Goal: Understand process/instructions: Learn how to perform a task or action

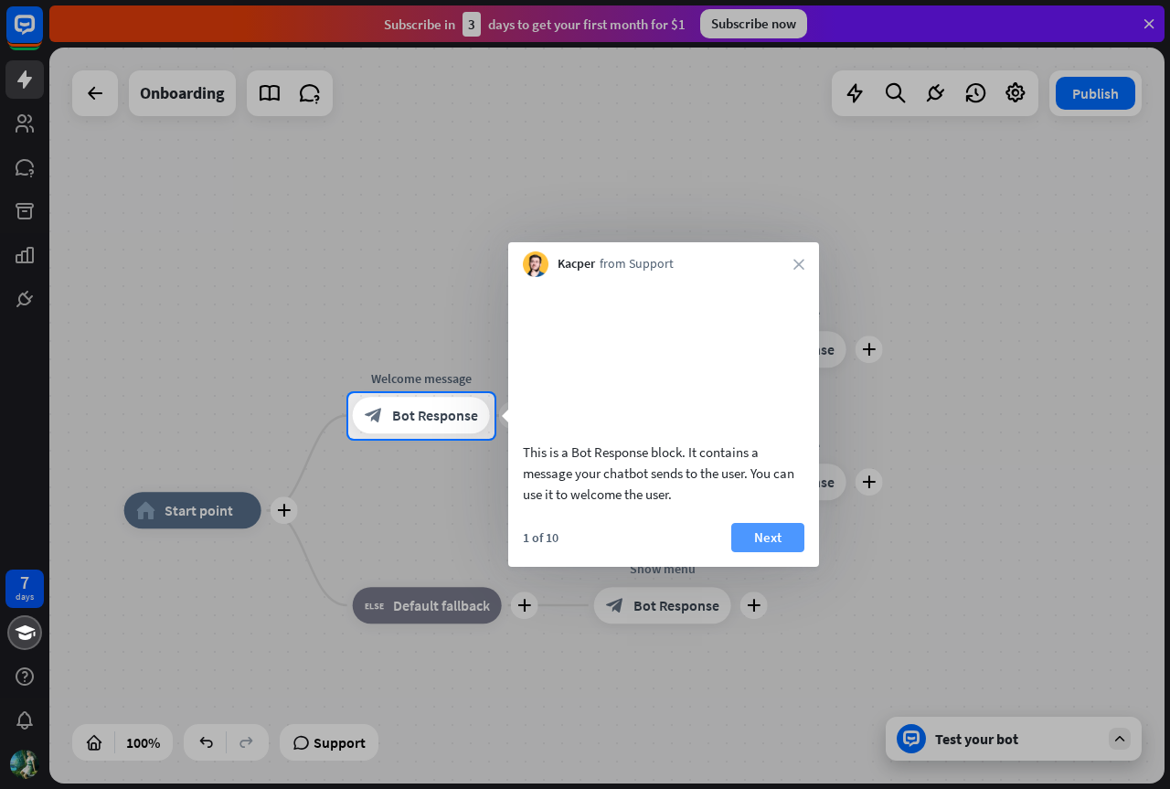
click at [765, 552] on button "Next" at bounding box center [767, 537] width 73 height 29
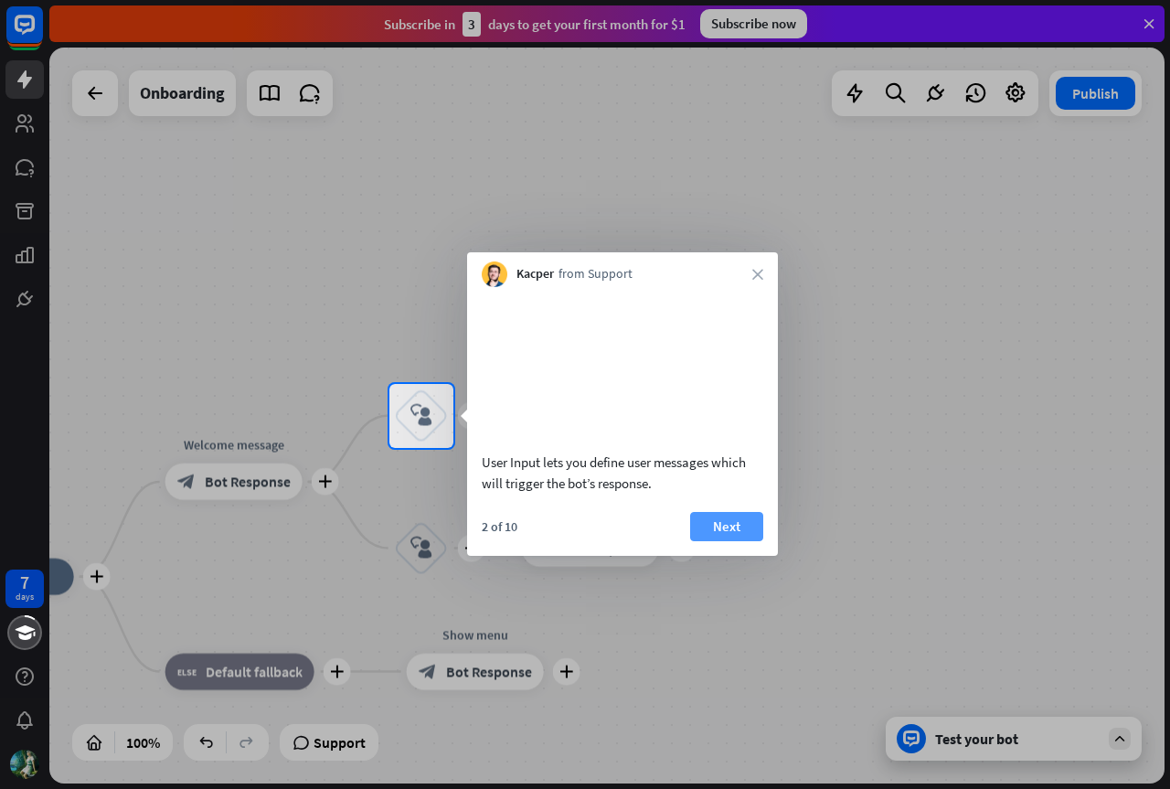
click at [742, 541] on button "Next" at bounding box center [726, 526] width 73 height 29
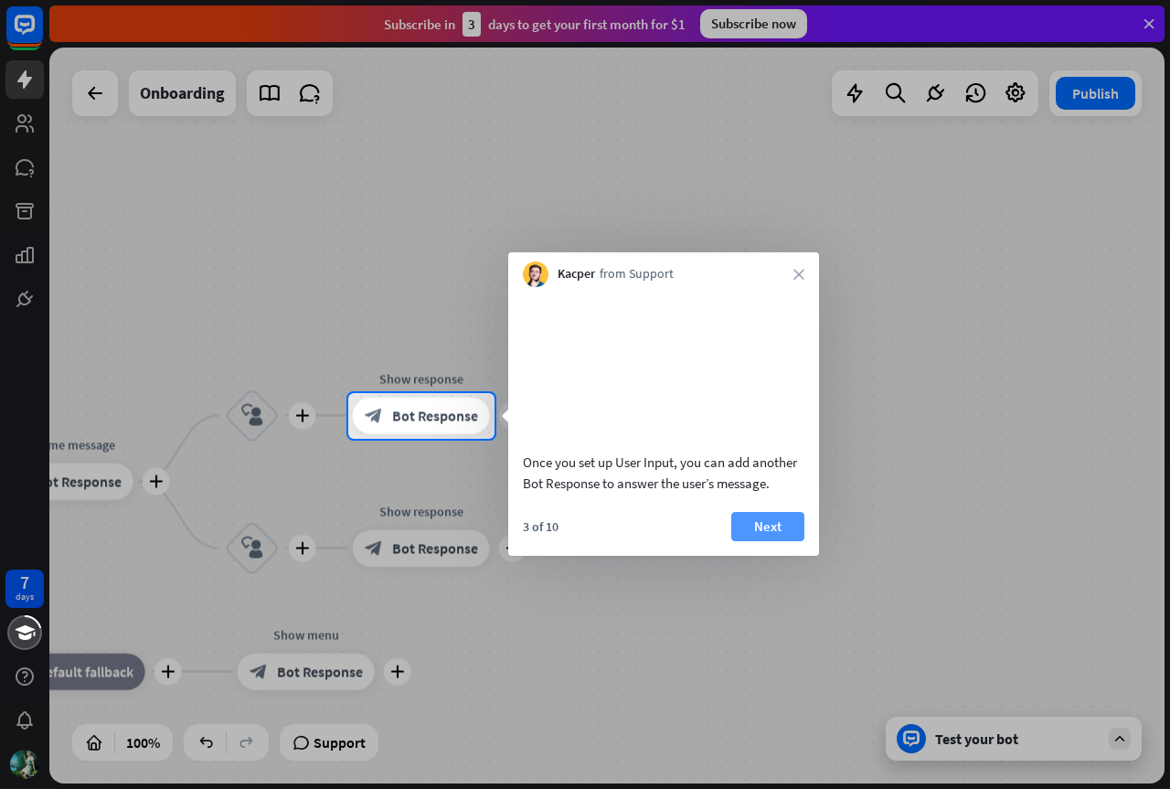
click at [786, 541] on button "Next" at bounding box center [767, 526] width 73 height 29
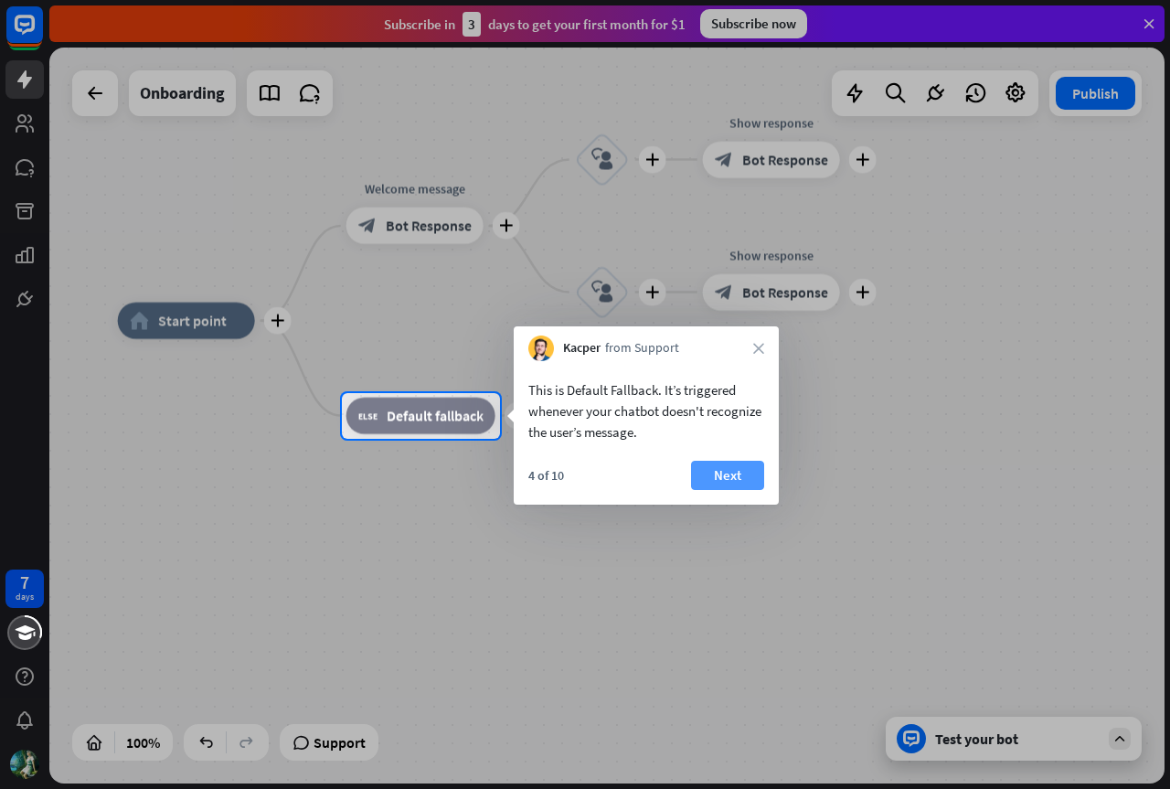
click at [714, 471] on button "Next" at bounding box center [727, 475] width 73 height 29
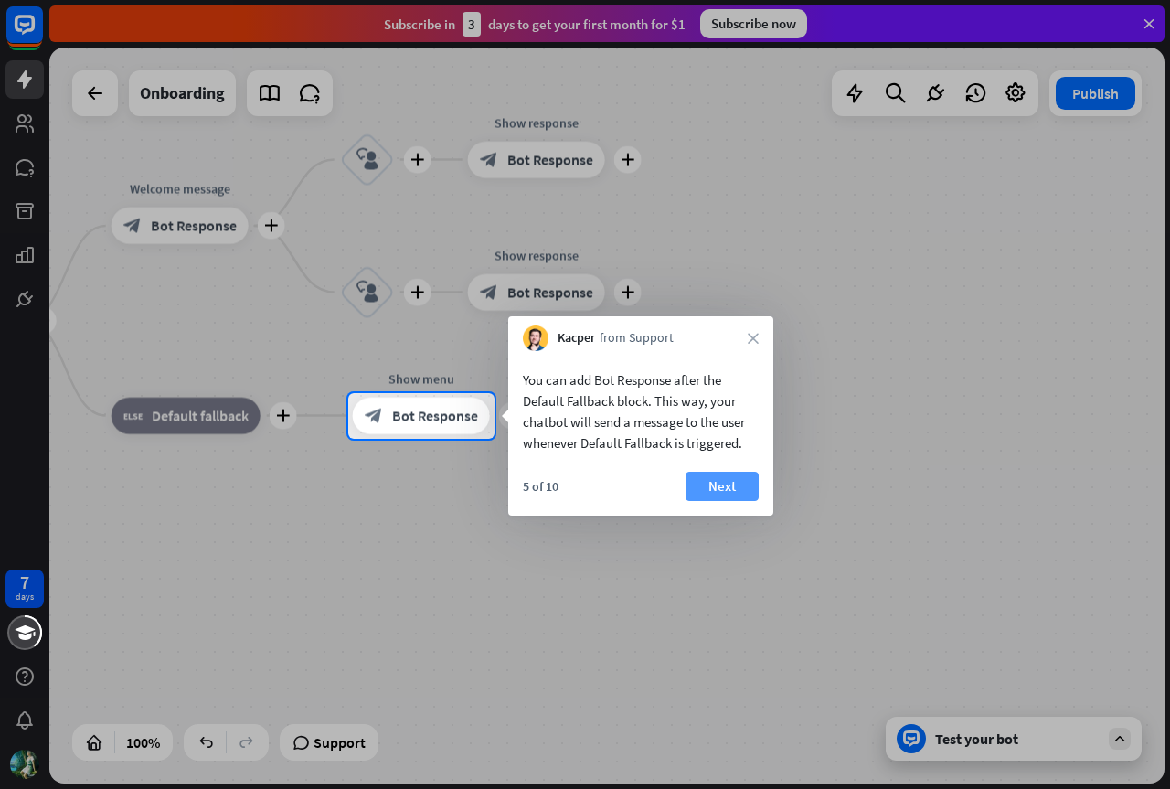
click at [740, 479] on button "Next" at bounding box center [721, 485] width 73 height 29
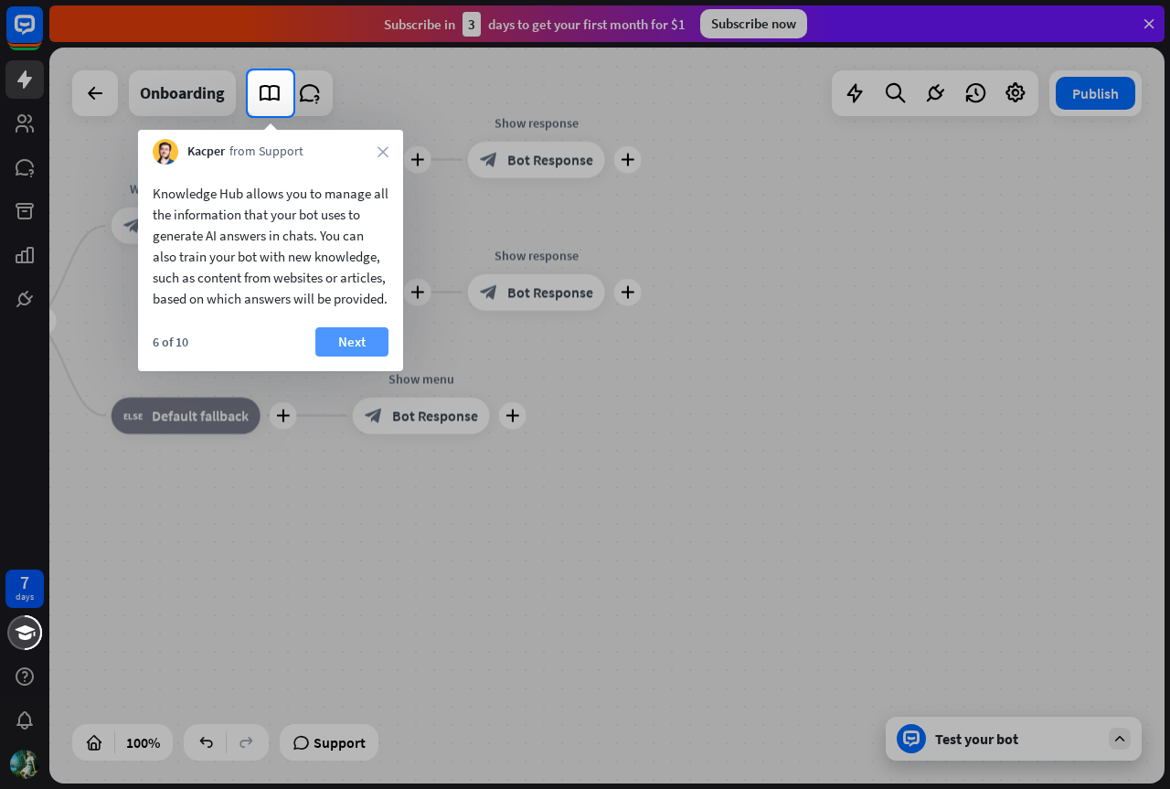
click at [363, 353] on button "Next" at bounding box center [351, 341] width 73 height 29
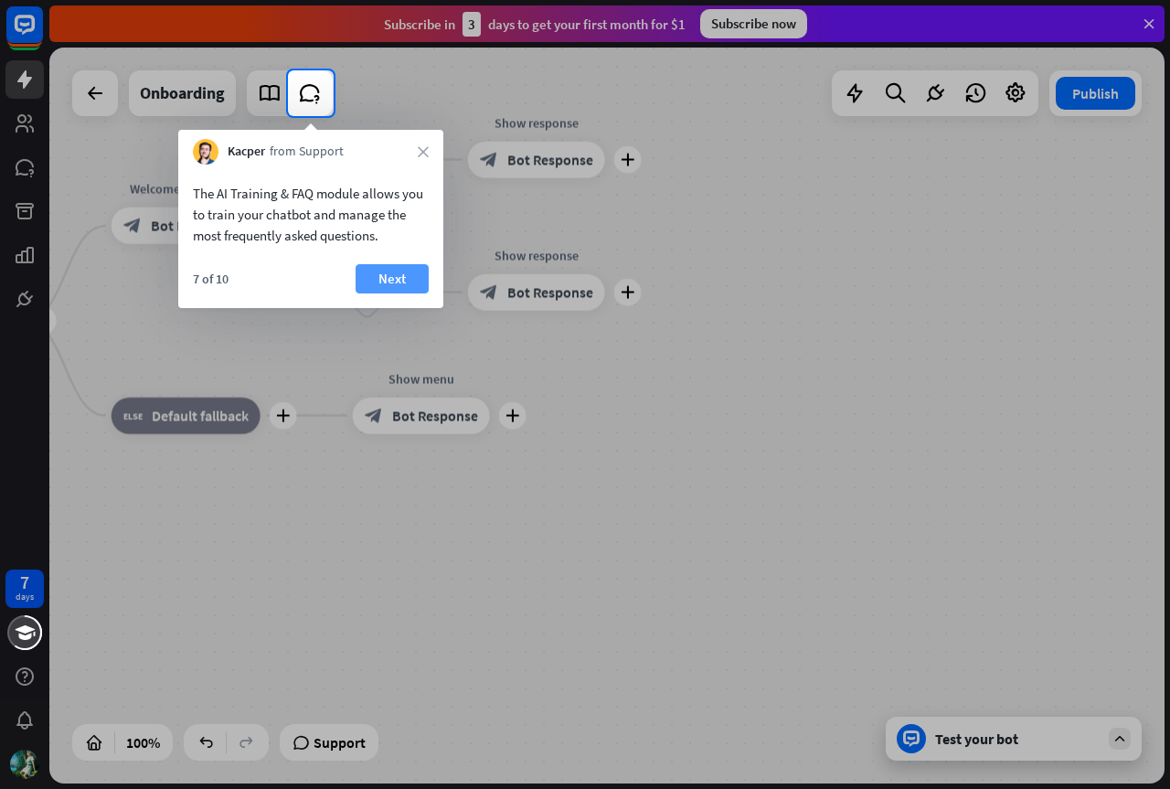
click at [381, 287] on button "Next" at bounding box center [391, 278] width 73 height 29
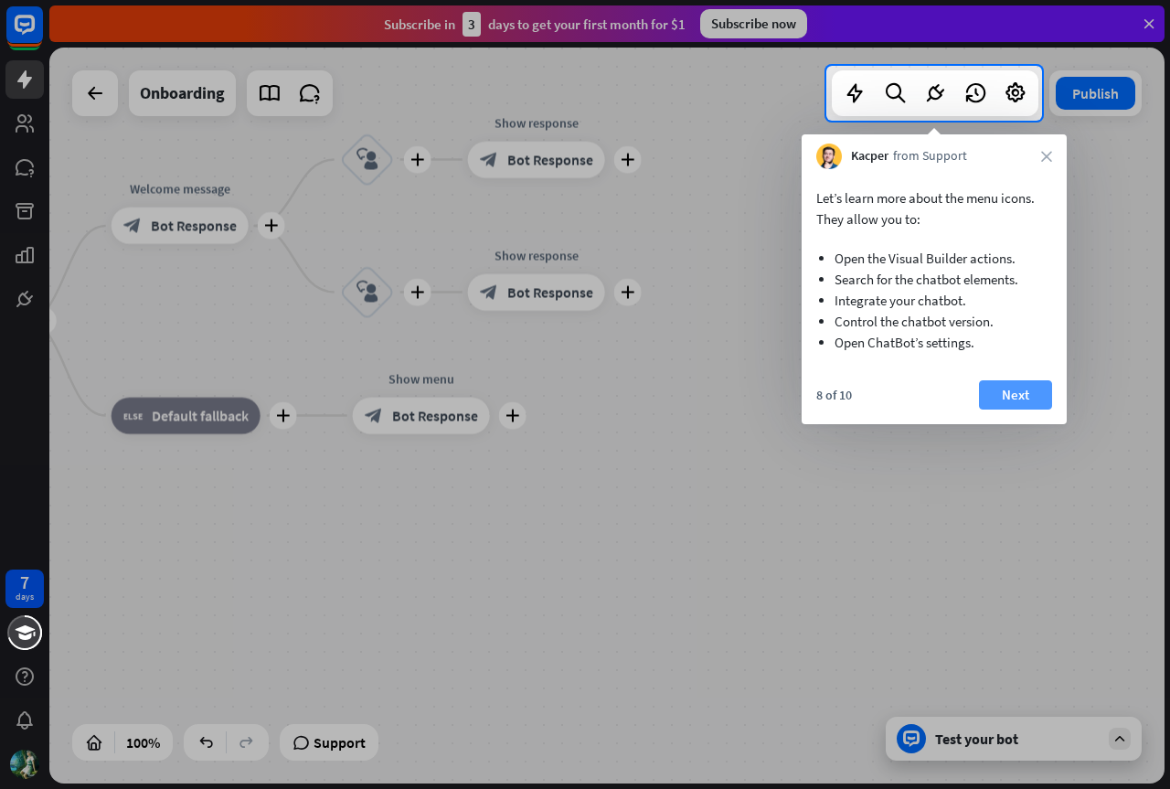
click at [1014, 387] on button "Next" at bounding box center [1015, 394] width 73 height 29
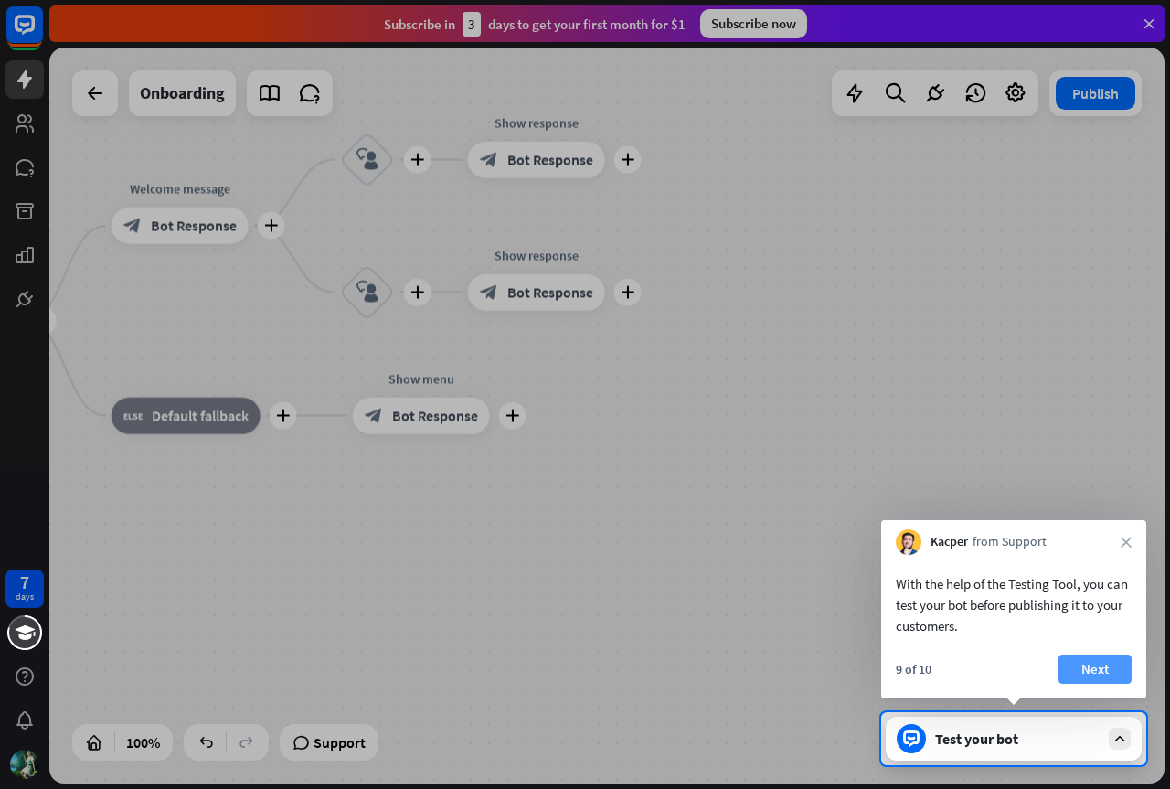
click at [1071, 662] on button "Next" at bounding box center [1094, 668] width 73 height 29
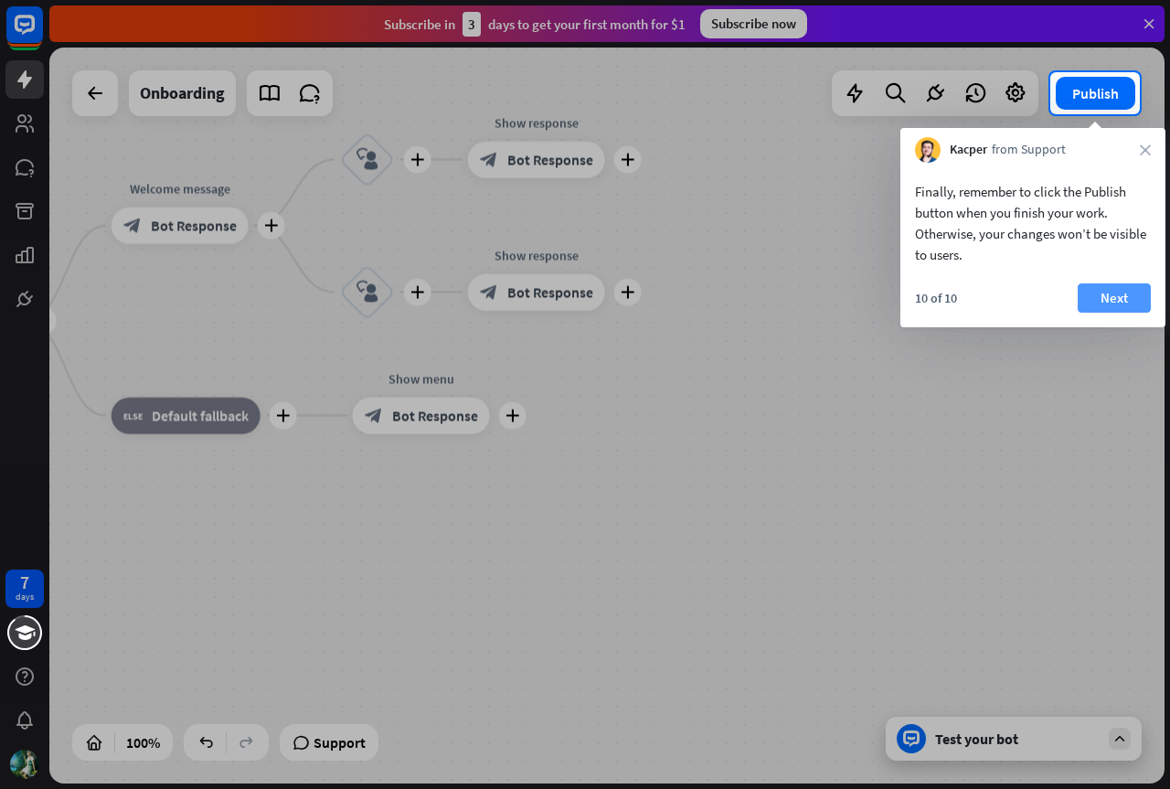
click at [1111, 308] on button "Next" at bounding box center [1113, 297] width 73 height 29
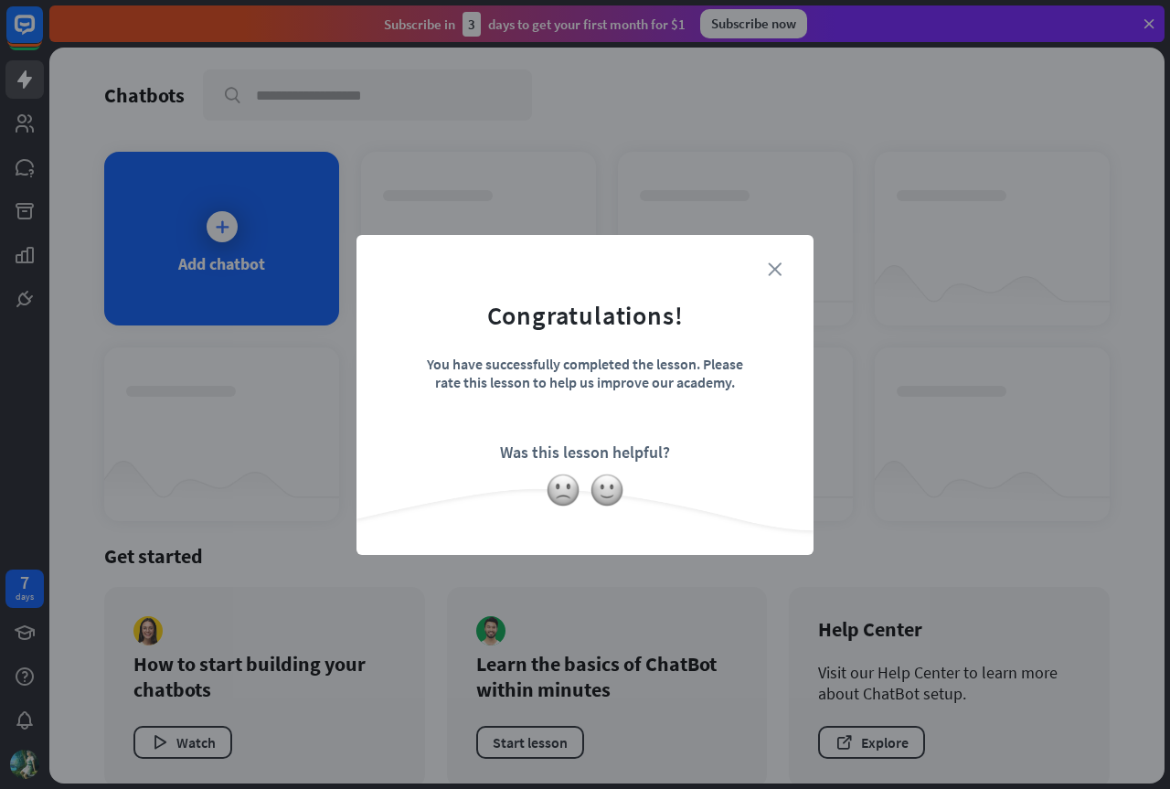
click at [771, 272] on icon "close" at bounding box center [775, 269] width 14 height 14
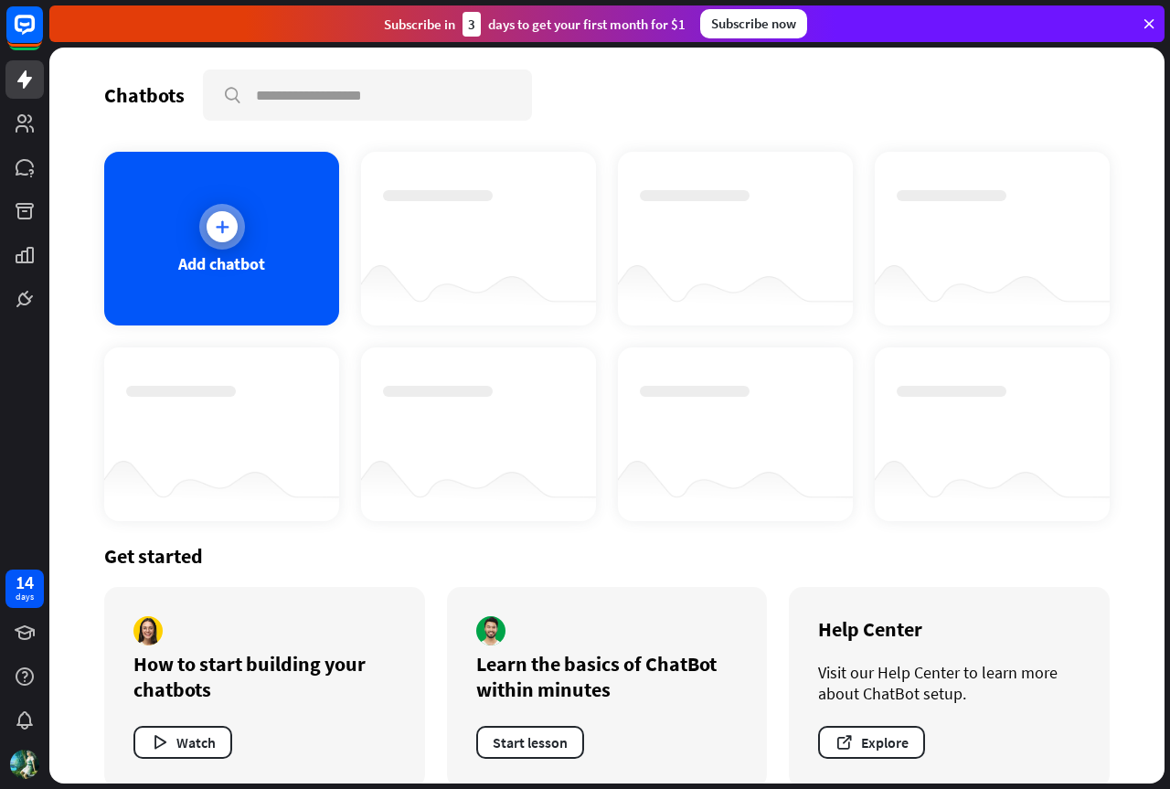
click at [238, 237] on div at bounding box center [222, 227] width 46 height 46
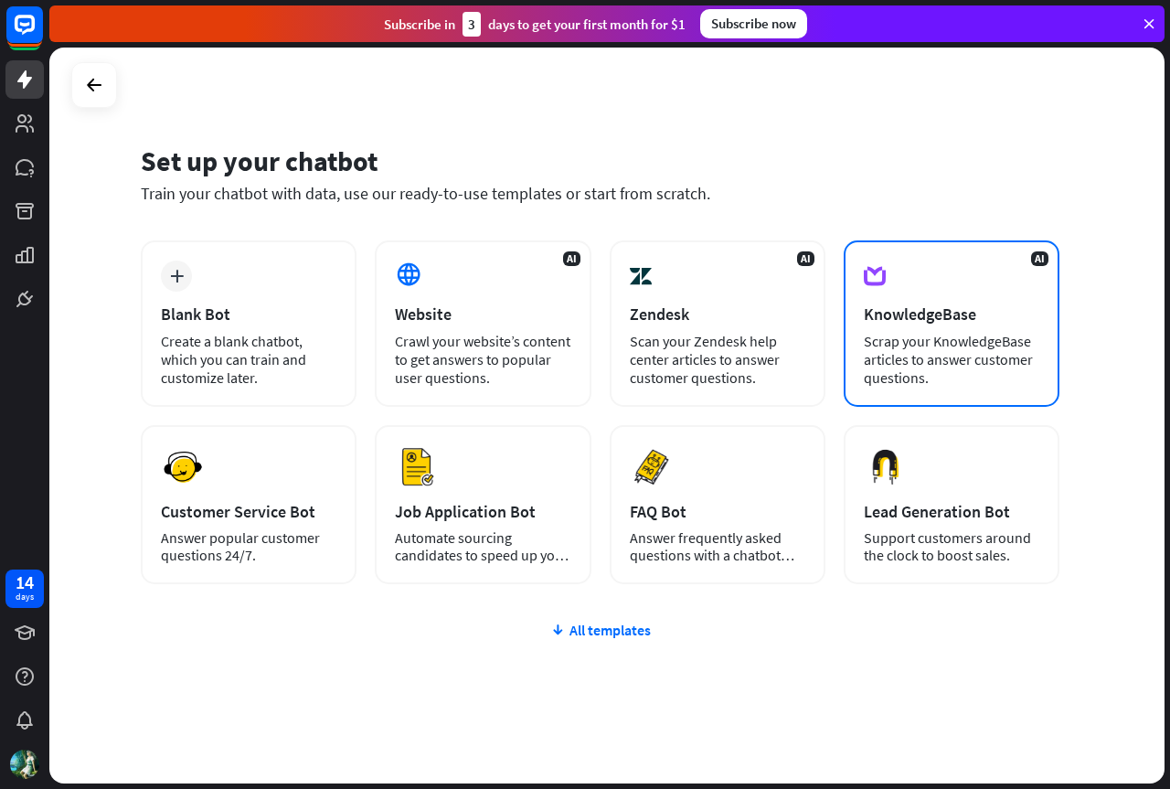
click at [876, 275] on icon at bounding box center [874, 275] width 22 height 31
